Goal: Information Seeking & Learning: Compare options

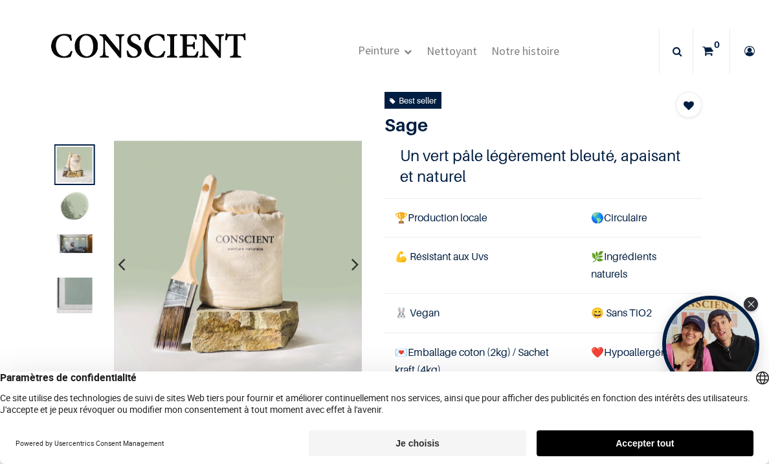
click at [356, 268] on icon "button" at bounding box center [355, 264] width 7 height 35
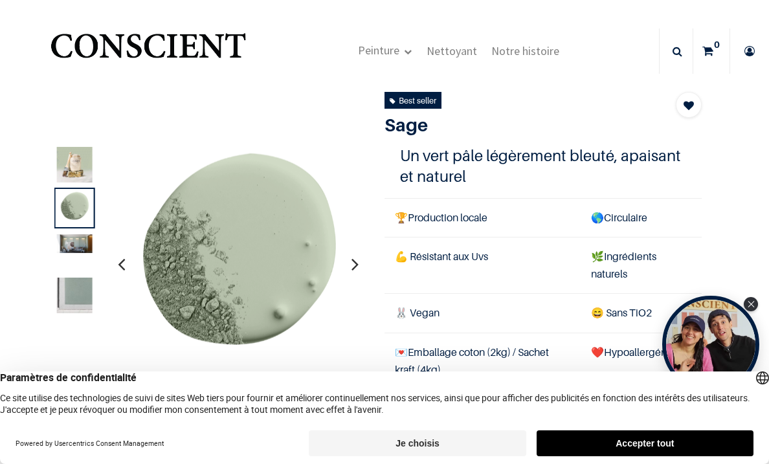
click at [356, 268] on icon "button" at bounding box center [355, 264] width 7 height 35
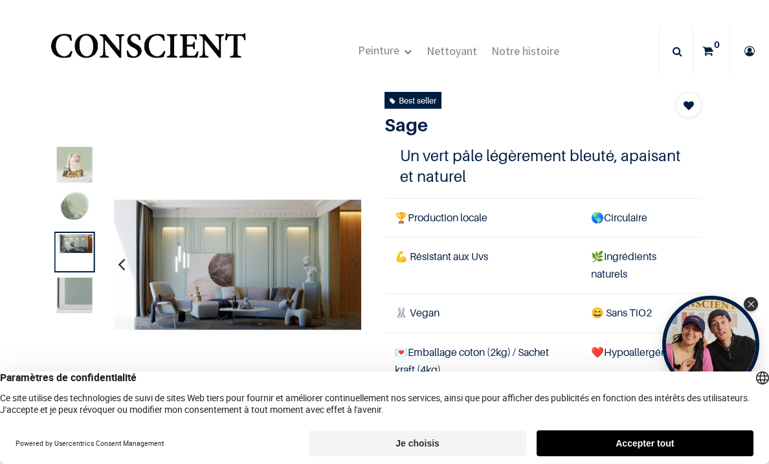
click at [356, 268] on icon "button" at bounding box center [355, 264] width 7 height 35
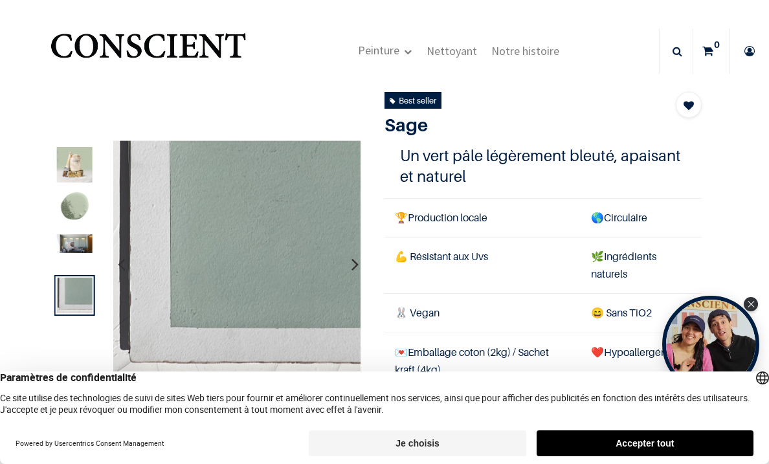
click at [356, 268] on icon "button" at bounding box center [355, 264] width 7 height 35
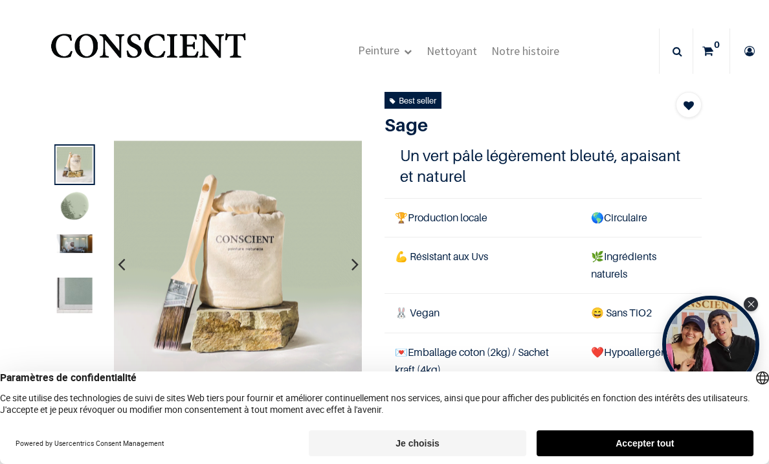
click at [356, 268] on icon "button" at bounding box center [355, 264] width 7 height 35
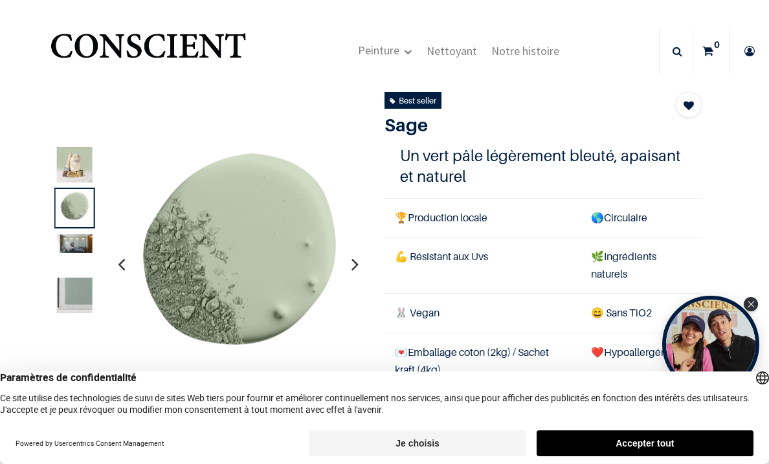
click at [356, 268] on icon "button" at bounding box center [355, 264] width 7 height 35
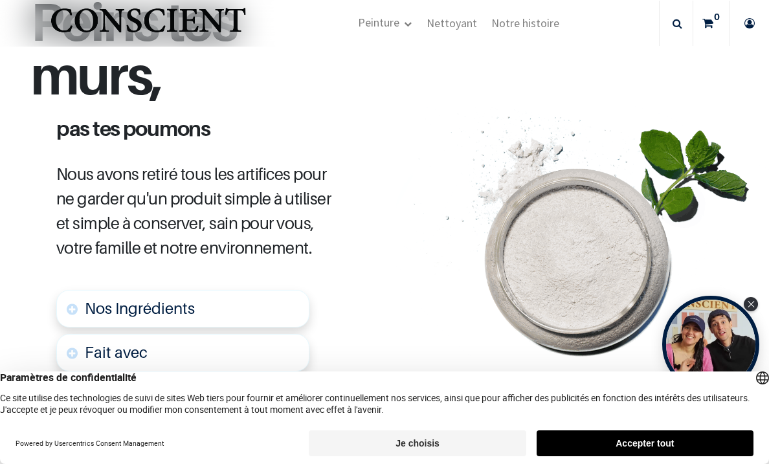
scroll to position [624, 0]
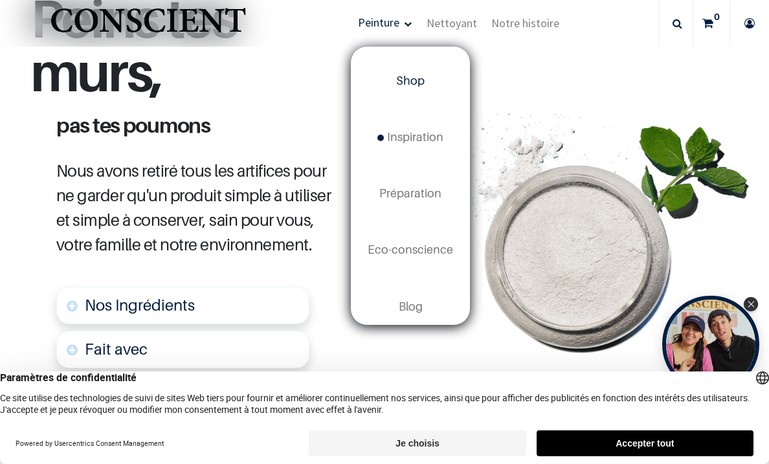
click at [413, 89] on link "Shop" at bounding box center [410, 81] width 117 height 56
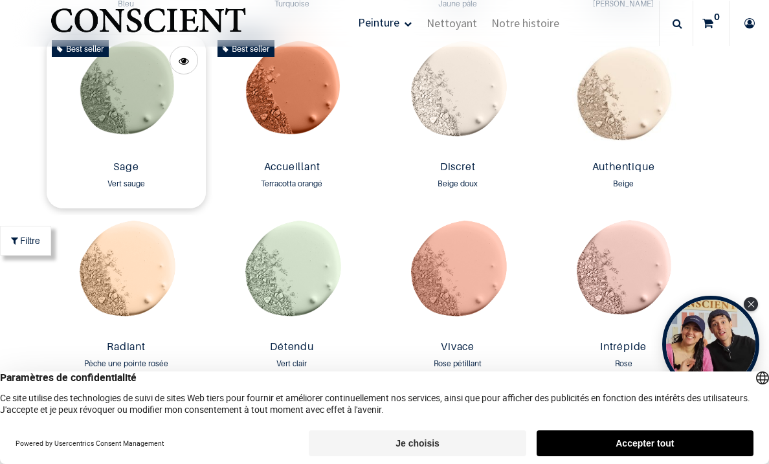
scroll to position [1041, 0]
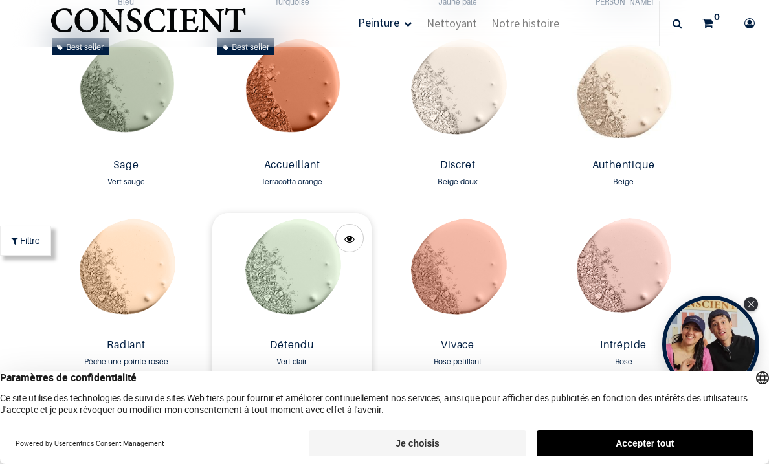
click at [266, 246] on img at bounding box center [291, 273] width 159 height 120
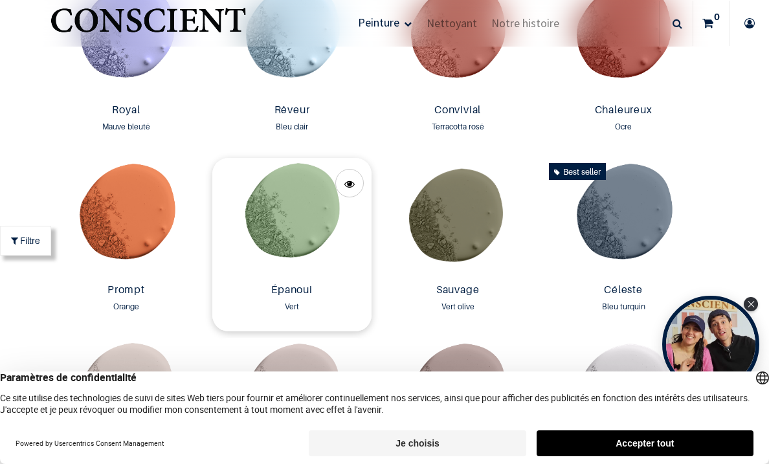
scroll to position [1456, 0]
click at [285, 187] on img at bounding box center [291, 217] width 159 height 120
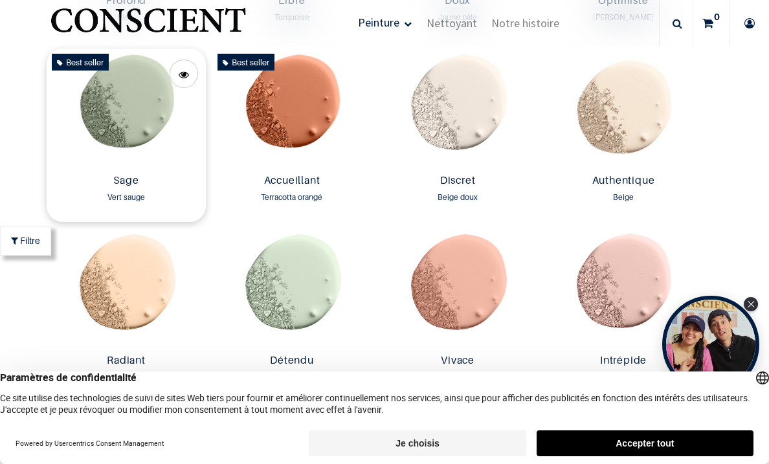
scroll to position [1024, 0]
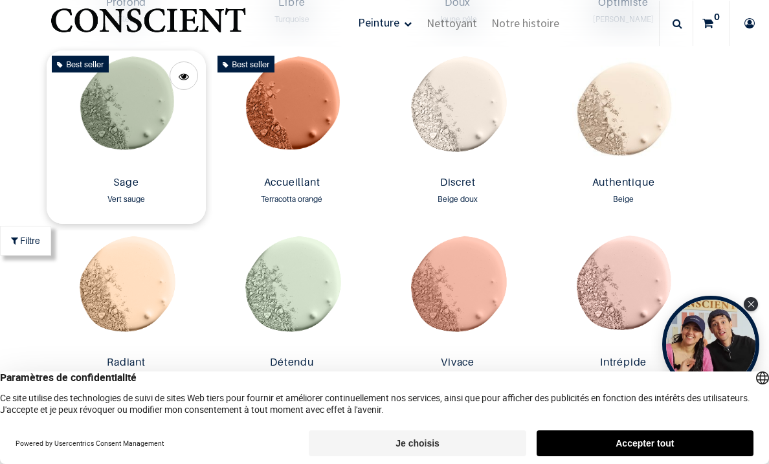
click at [150, 112] on img at bounding box center [126, 111] width 159 height 120
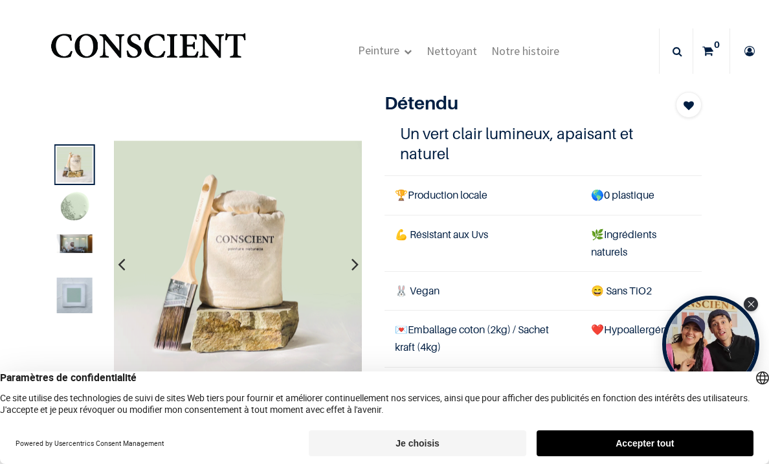
scroll to position [1, 0]
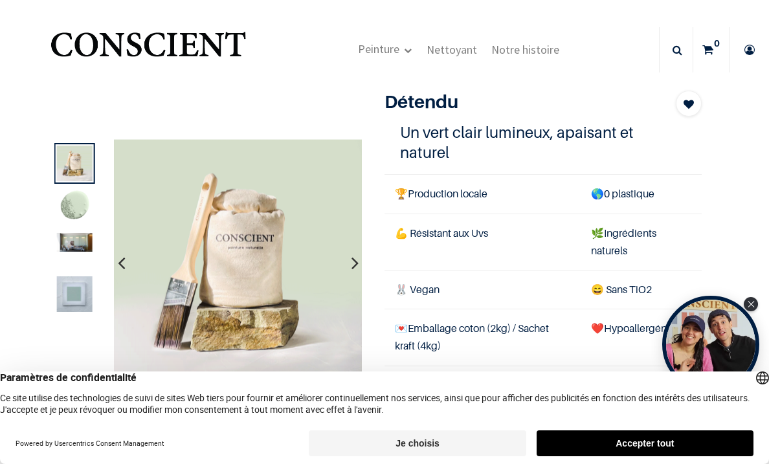
click at [356, 261] on icon "button" at bounding box center [355, 263] width 7 height 35
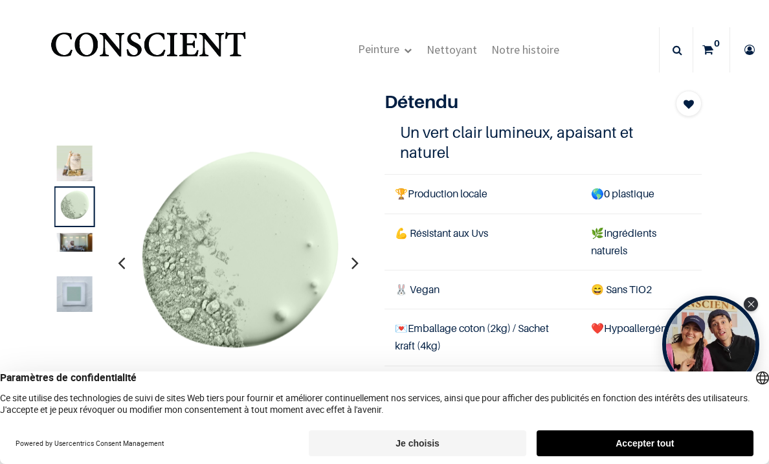
click at [356, 261] on icon "button" at bounding box center [355, 263] width 7 height 35
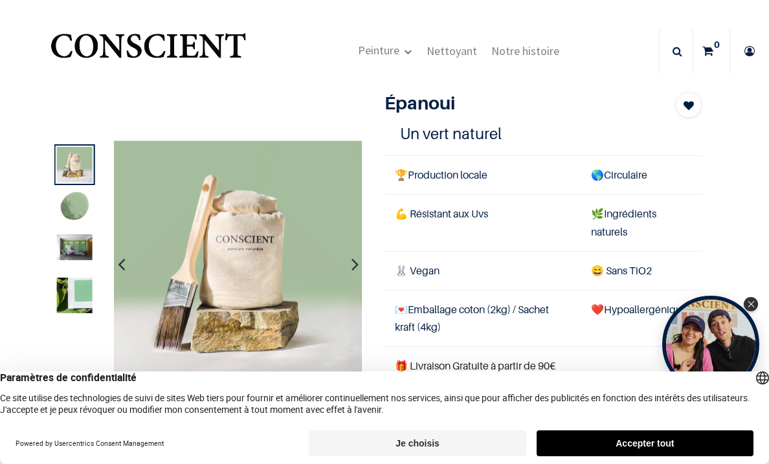
click at [356, 262] on icon "button" at bounding box center [355, 264] width 7 height 35
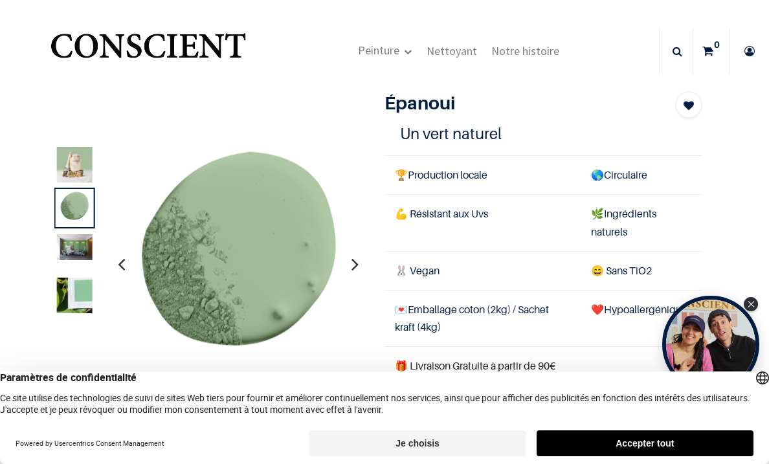
click at [356, 262] on icon "button" at bounding box center [355, 264] width 7 height 35
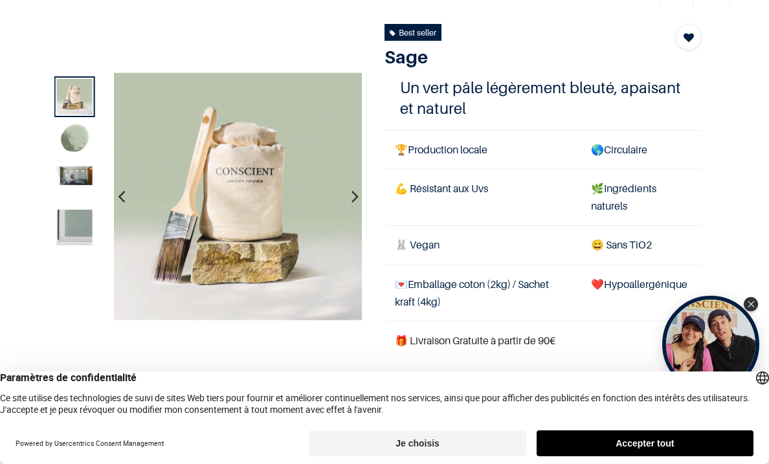
click at [353, 194] on icon "button" at bounding box center [355, 196] width 7 height 35
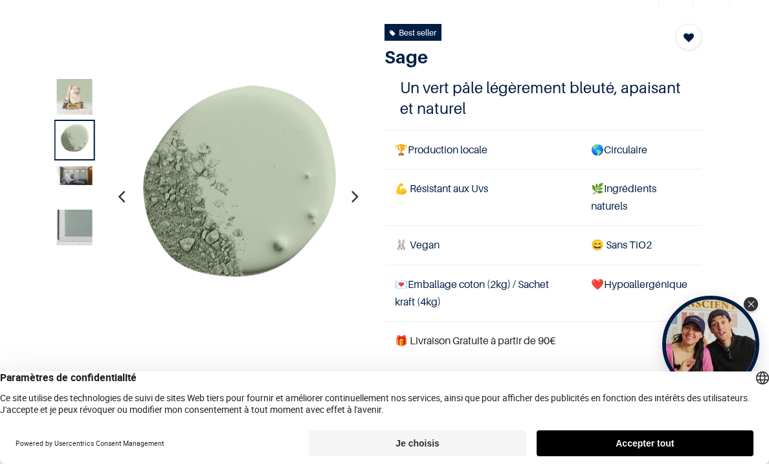
click at [353, 194] on icon "button" at bounding box center [355, 196] width 7 height 35
